Goal: Entertainment & Leisure: Consume media (video, audio)

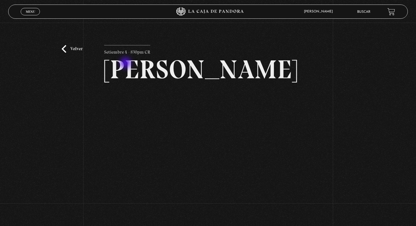
scroll to position [65, 0]
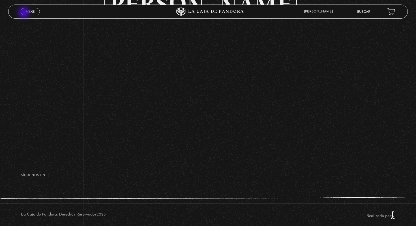
click at [25, 13] on link "Menu Cerrar" at bounding box center [30, 11] width 19 height 7
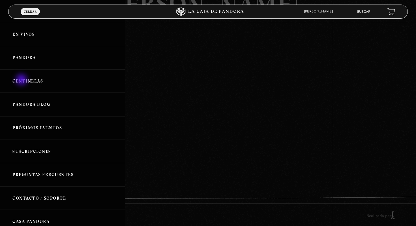
click at [22, 80] on link "Centinelas" at bounding box center [62, 80] width 125 height 23
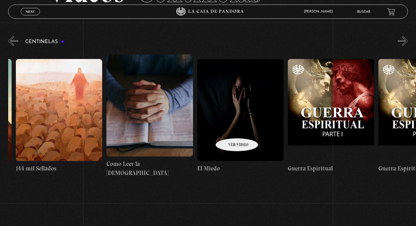
scroll to position [0, 8601]
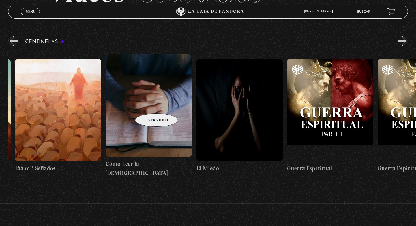
click at [149, 104] on figure at bounding box center [149, 105] width 86 height 102
click at [147, 109] on figure at bounding box center [149, 105] width 86 height 102
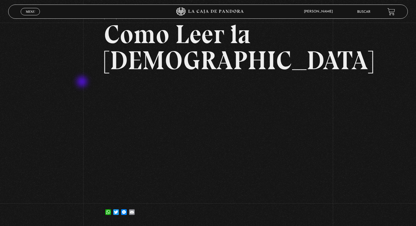
scroll to position [12, 0]
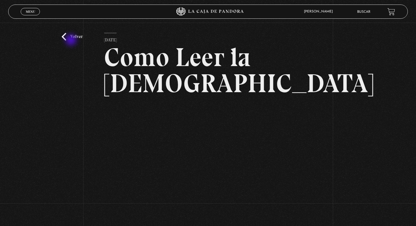
click at [68, 35] on link "Volver" at bounding box center [72, 37] width 21 height 8
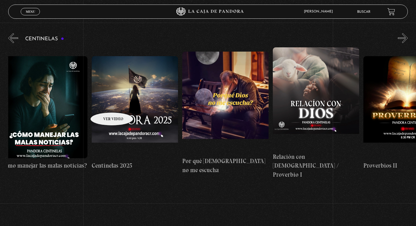
scroll to position [0, 8]
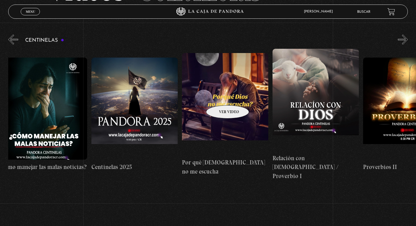
click at [220, 96] on figure at bounding box center [225, 104] width 86 height 102
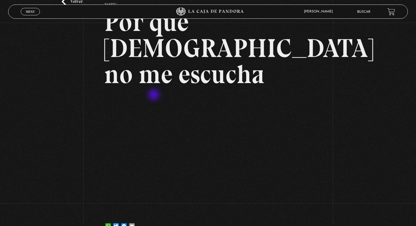
scroll to position [50, 0]
